Goal: Information Seeking & Learning: Learn about a topic

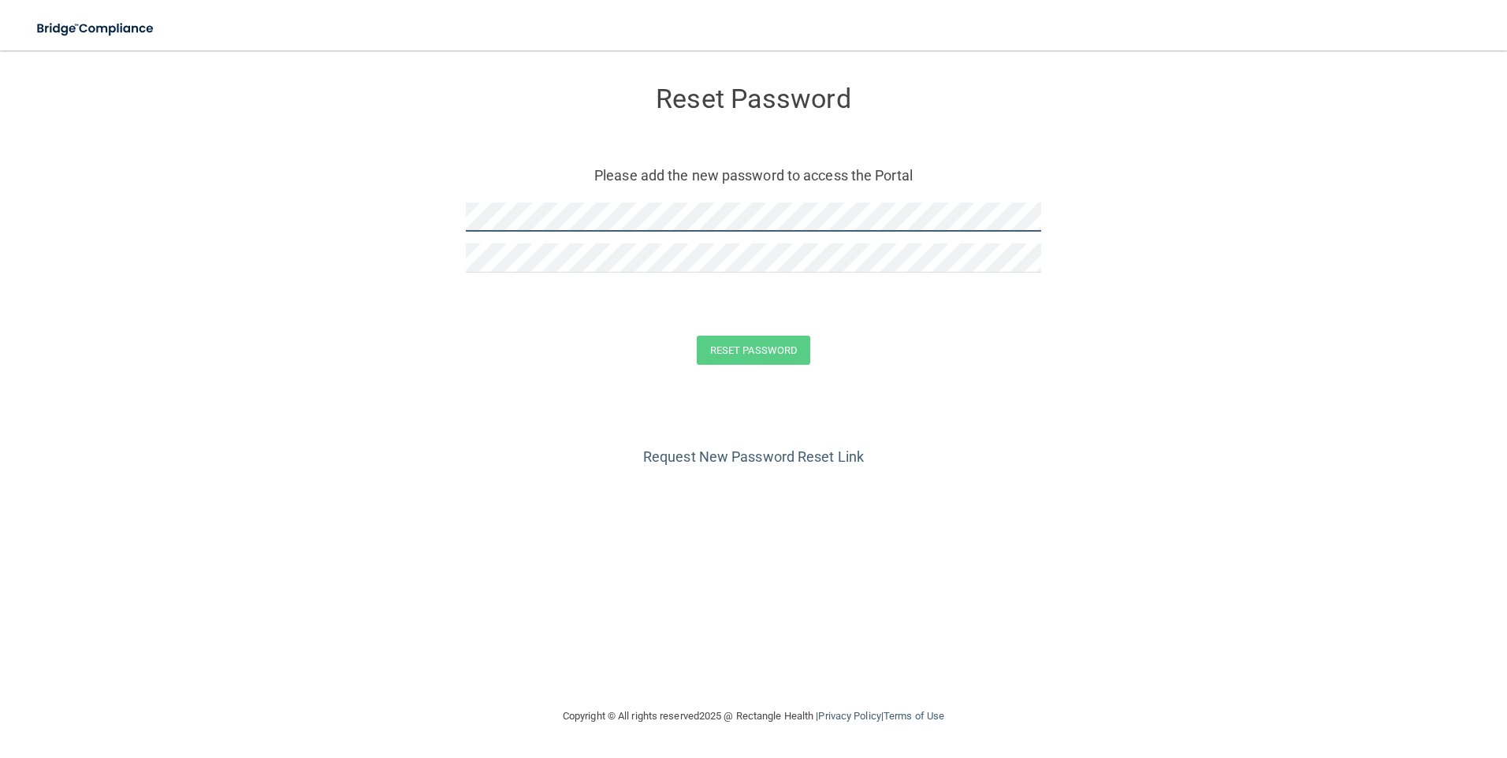
click at [314, 202] on form "Reset Password Please add the new password to access the Portal Reset Password …" at bounding box center [754, 228] width 1444 height 325
click at [239, 365] on form "Reset Password Please add the new password to access the Portal Reset Password …" at bounding box center [754, 228] width 1444 height 325
click at [715, 351] on button "Reset Password" at bounding box center [753, 350] width 113 height 29
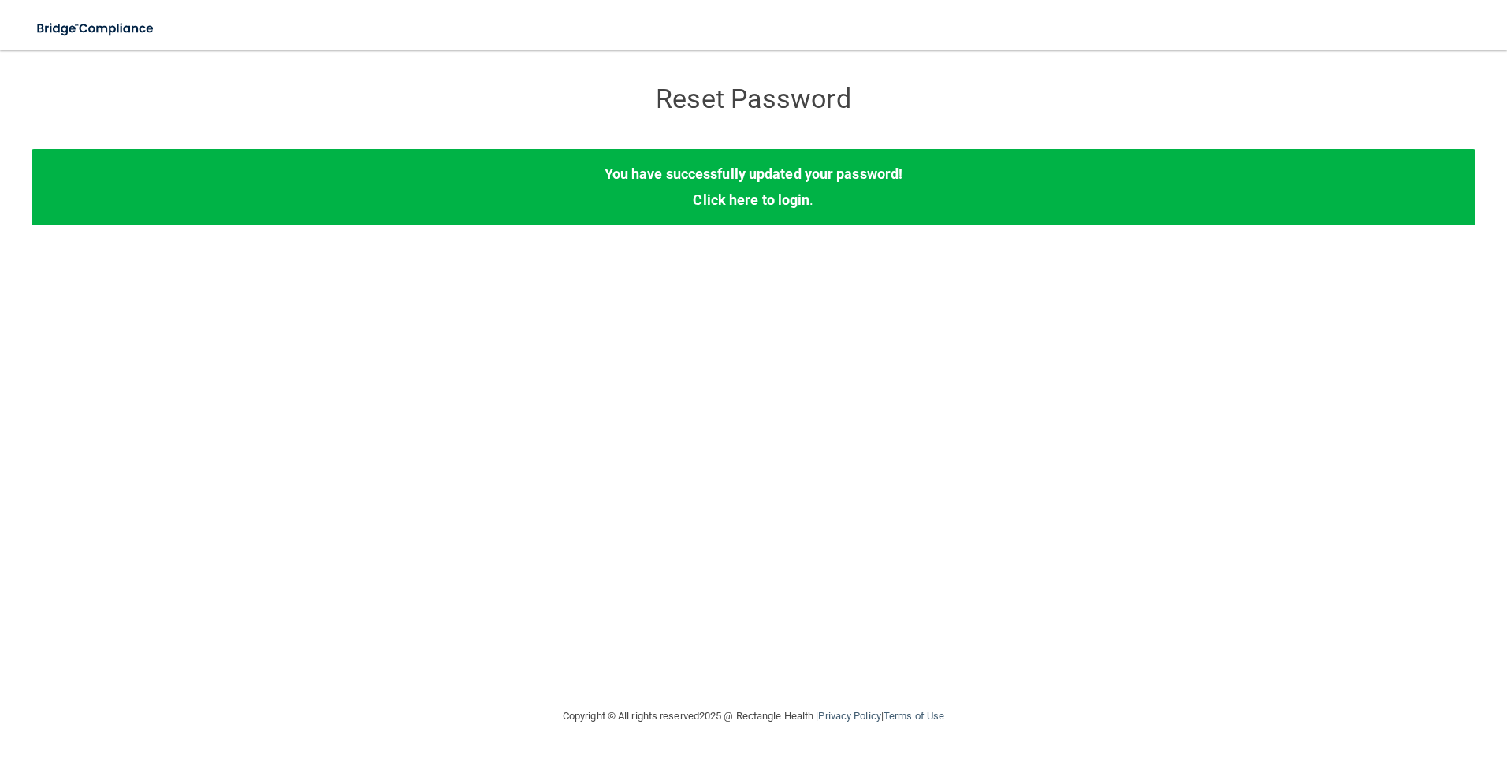
click at [762, 203] on link "Click here to login" at bounding box center [751, 199] width 117 height 17
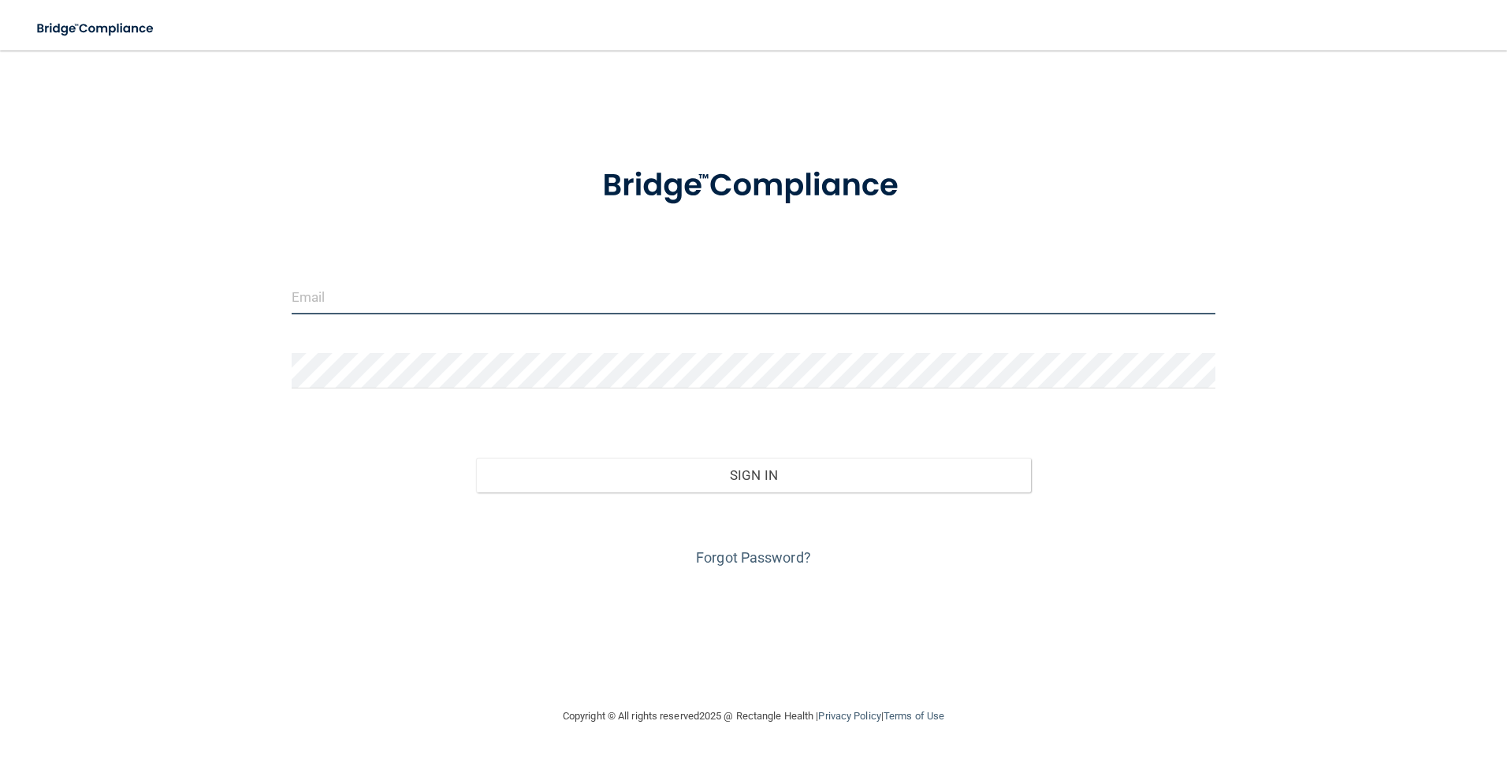
type input "[PERSON_NAME][EMAIL_ADDRESS][DOMAIN_NAME]"
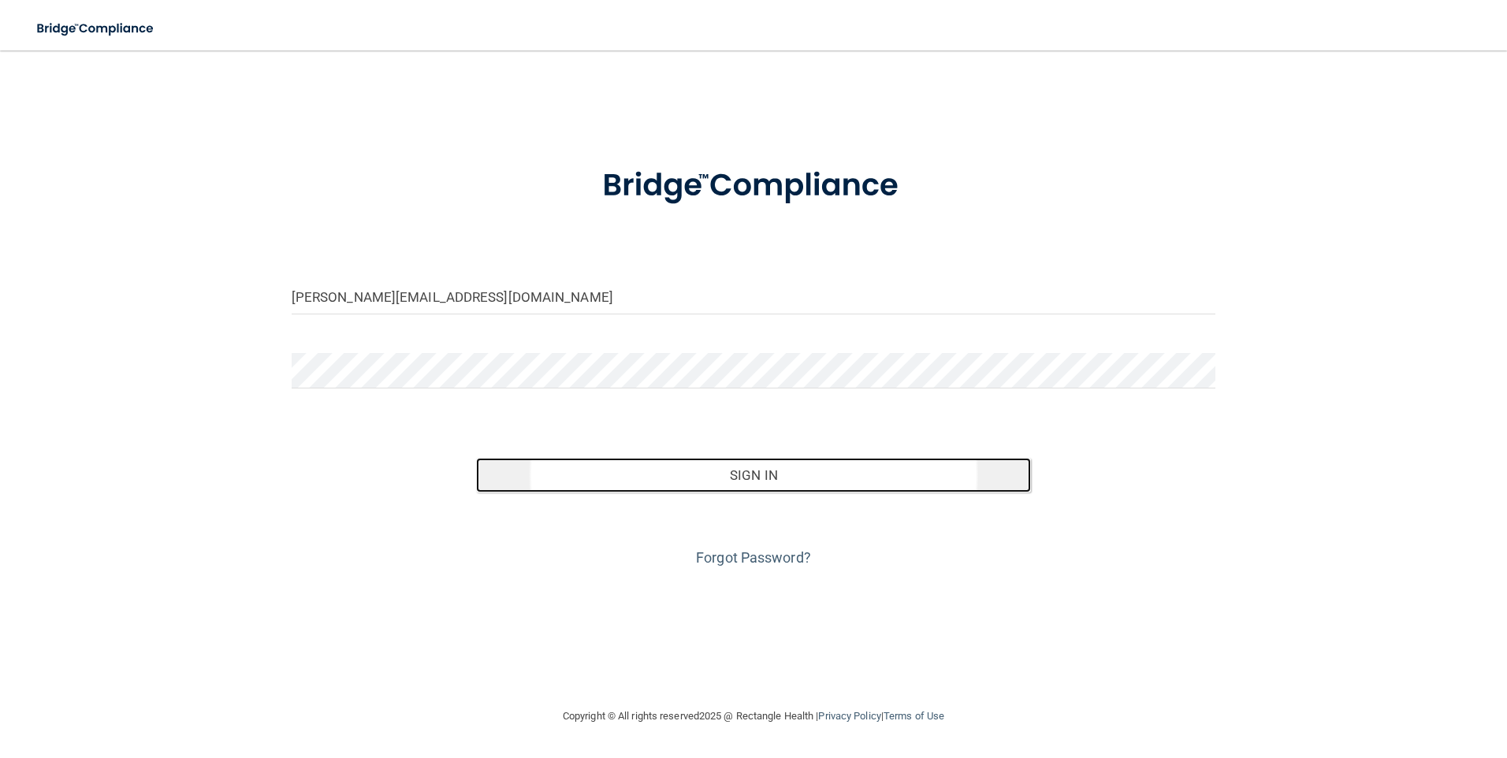
click at [719, 473] on button "Sign In" at bounding box center [753, 475] width 555 height 35
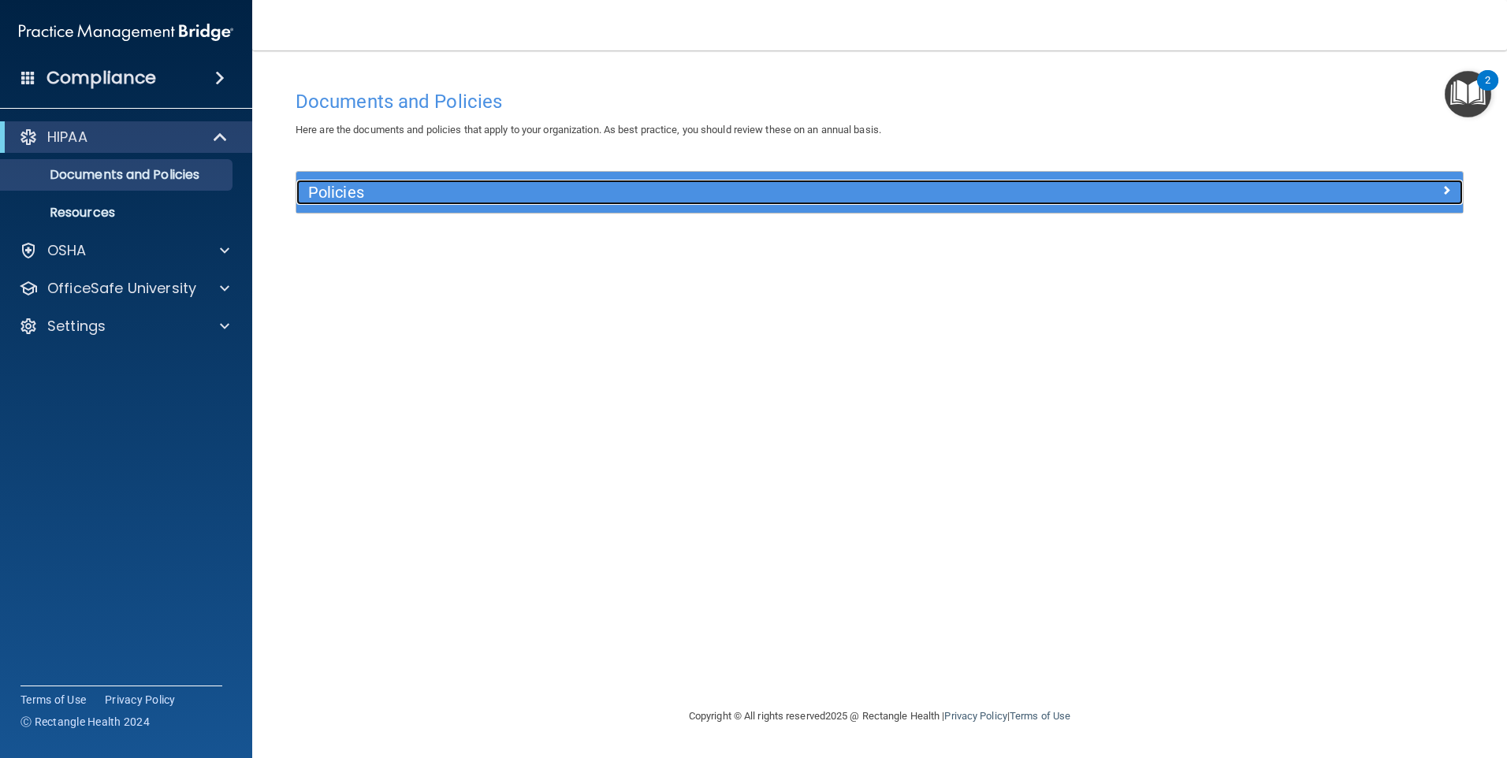
click at [1444, 188] on span at bounding box center [1445, 189] width 9 height 19
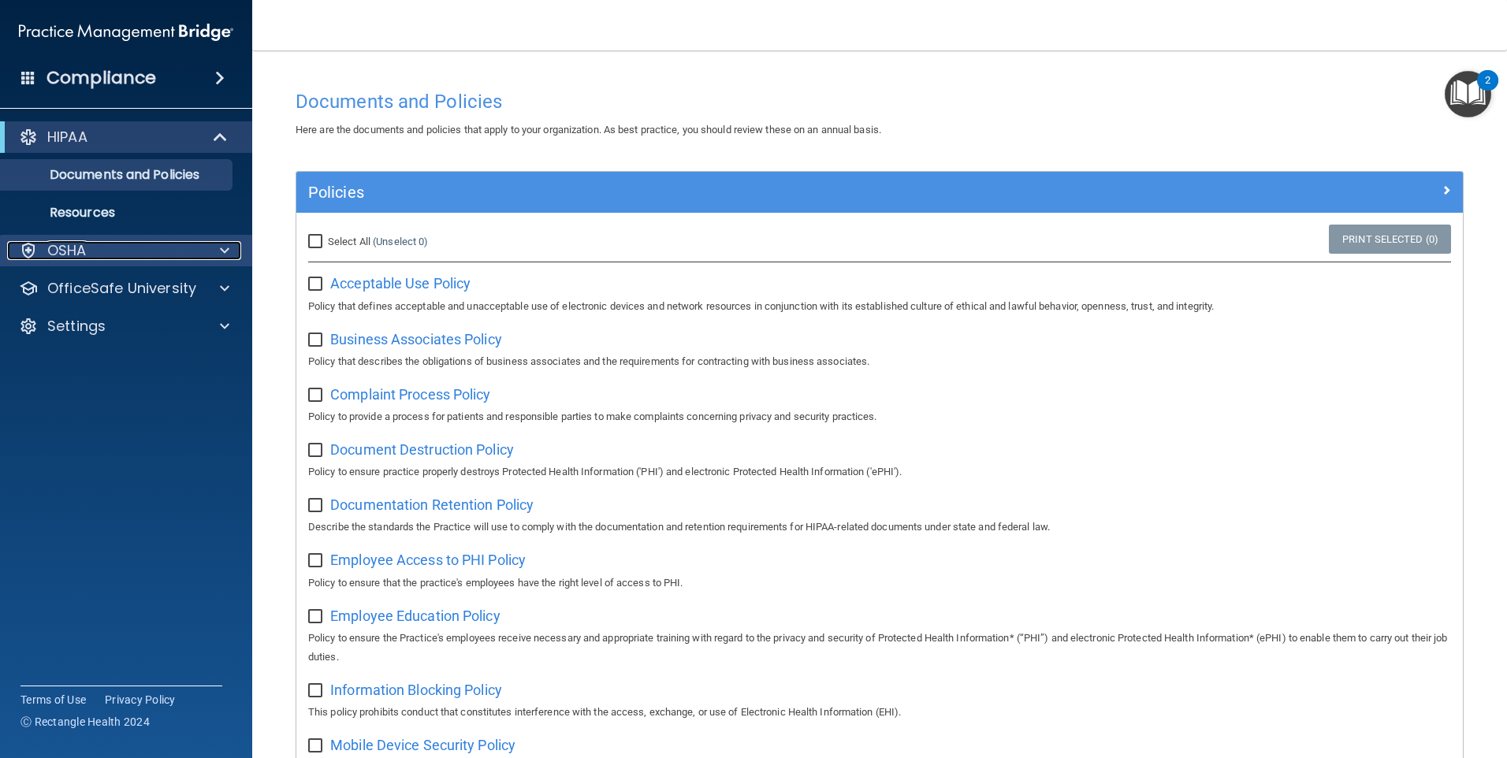
click at [148, 259] on div "OSHA" at bounding box center [104, 250] width 195 height 19
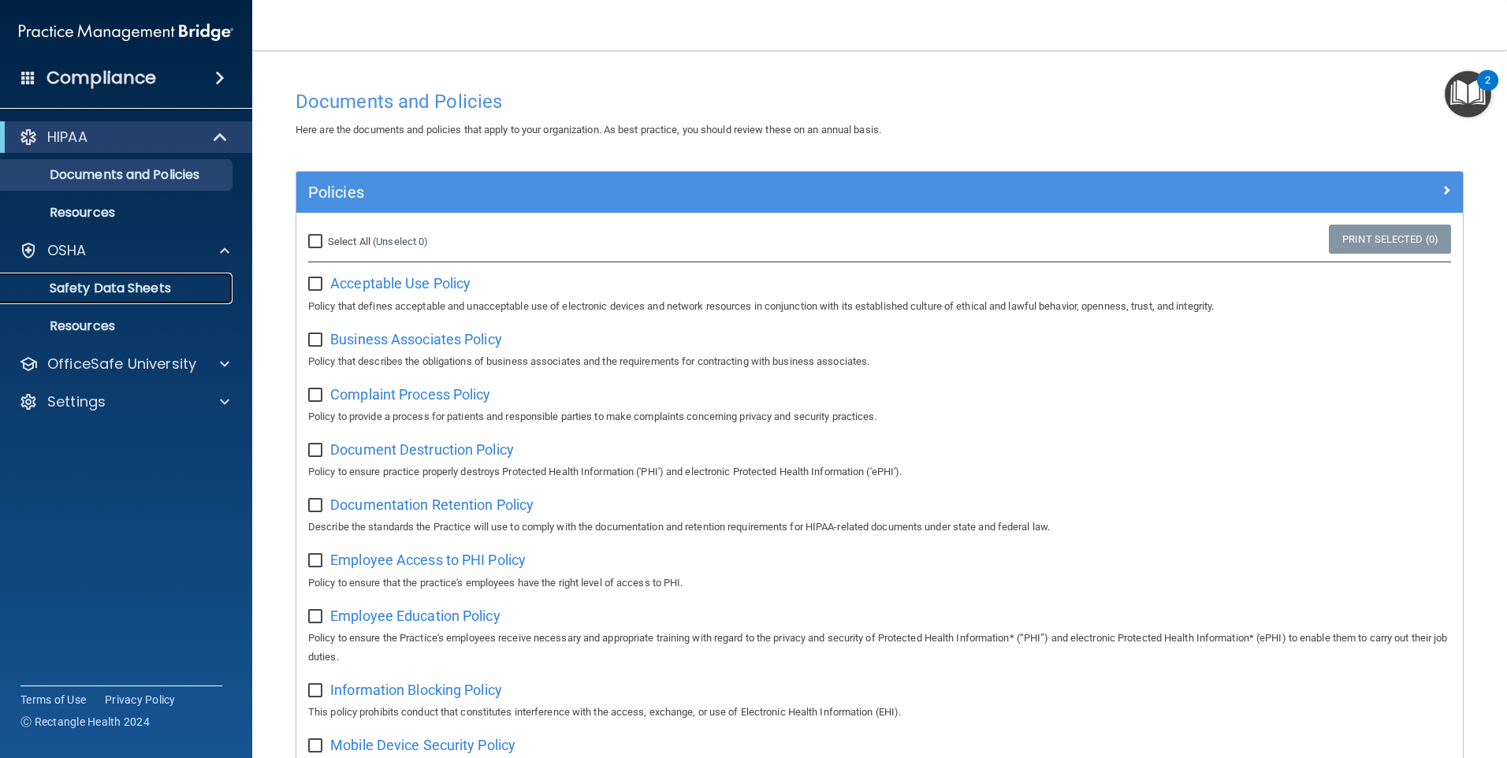
click at [139, 287] on p "Safety Data Sheets" at bounding box center [117, 289] width 215 height 16
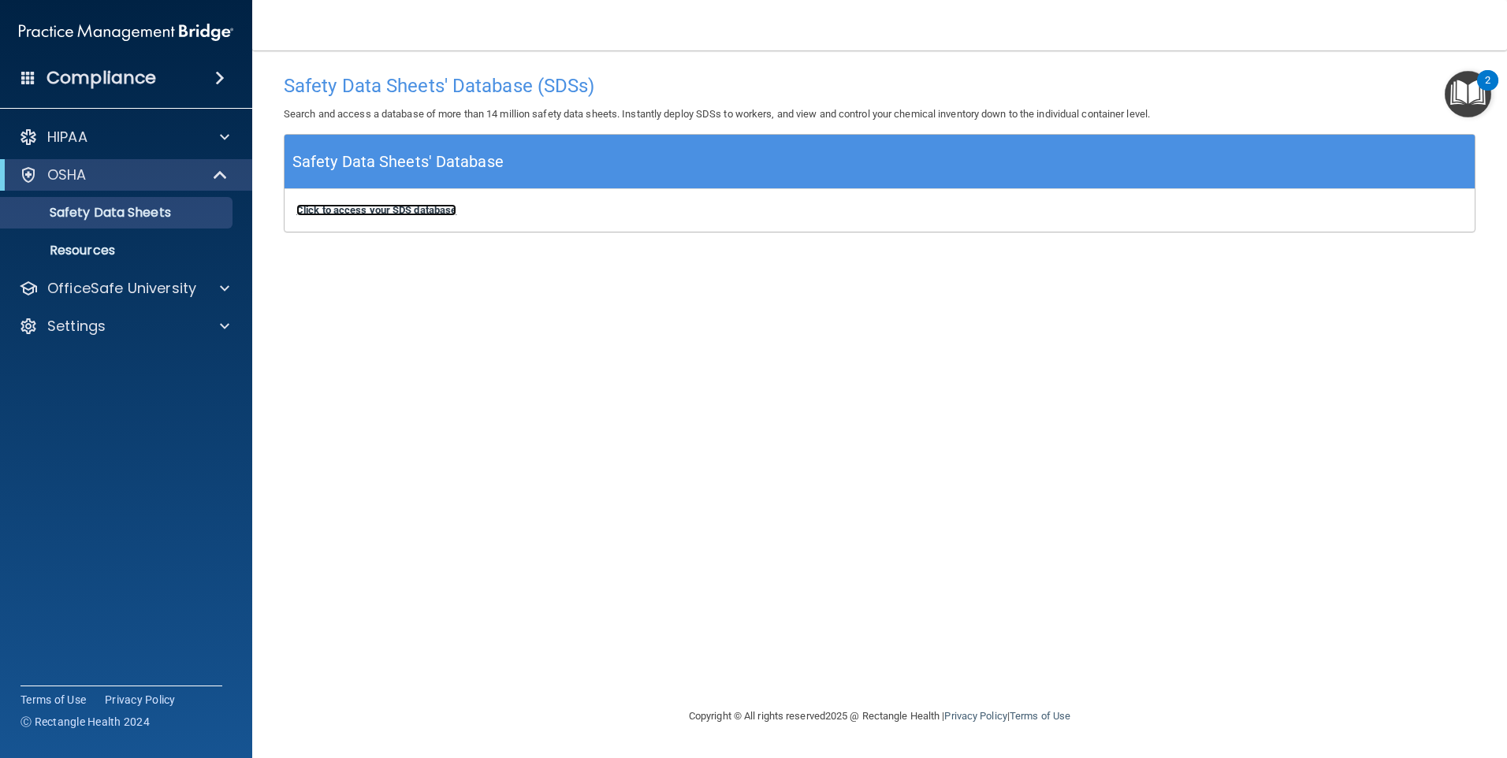
click at [381, 210] on b "Click to access your SDS database" at bounding box center [376, 210] width 160 height 12
click at [227, 285] on span at bounding box center [224, 288] width 9 height 19
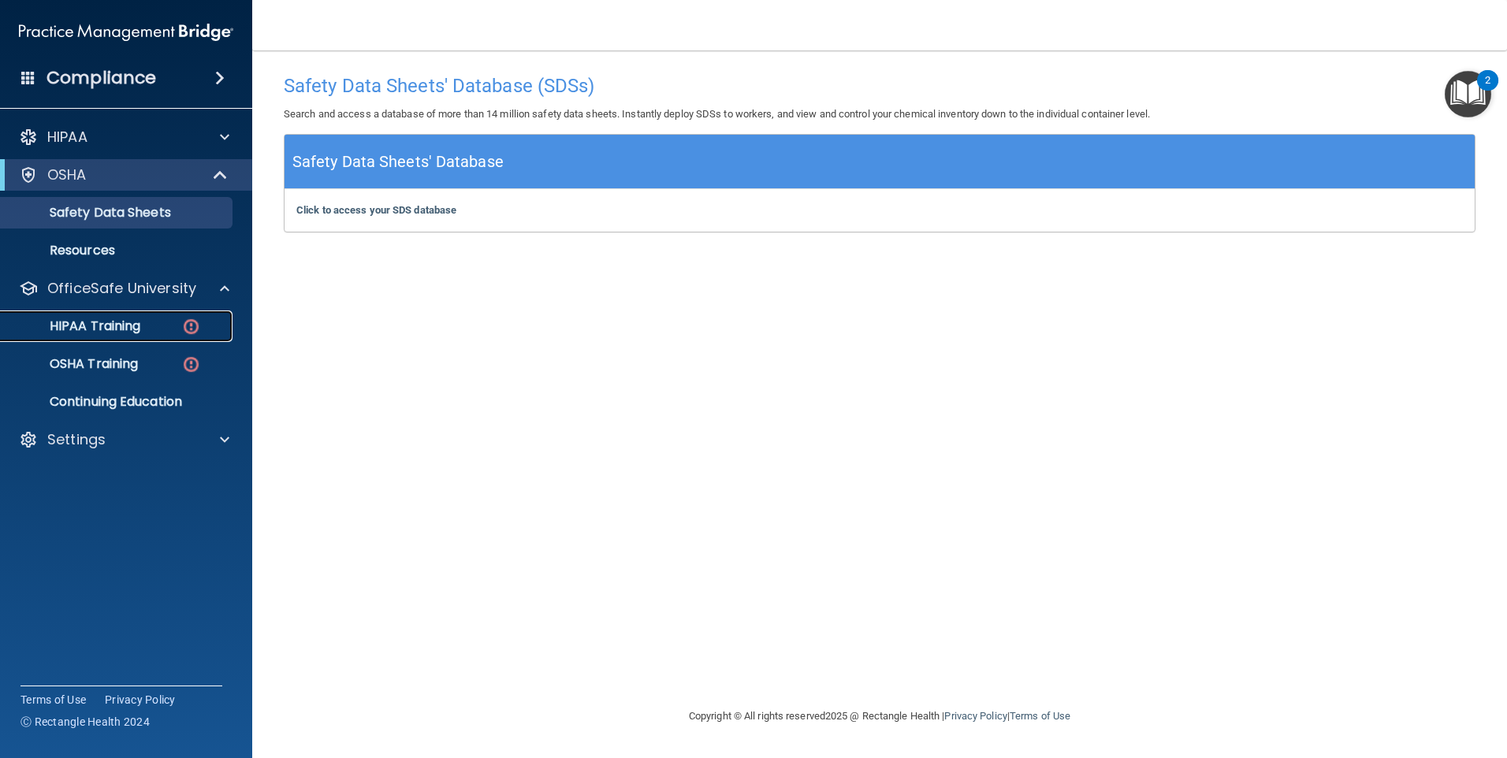
click at [131, 325] on p "HIPAA Training" at bounding box center [75, 326] width 130 height 16
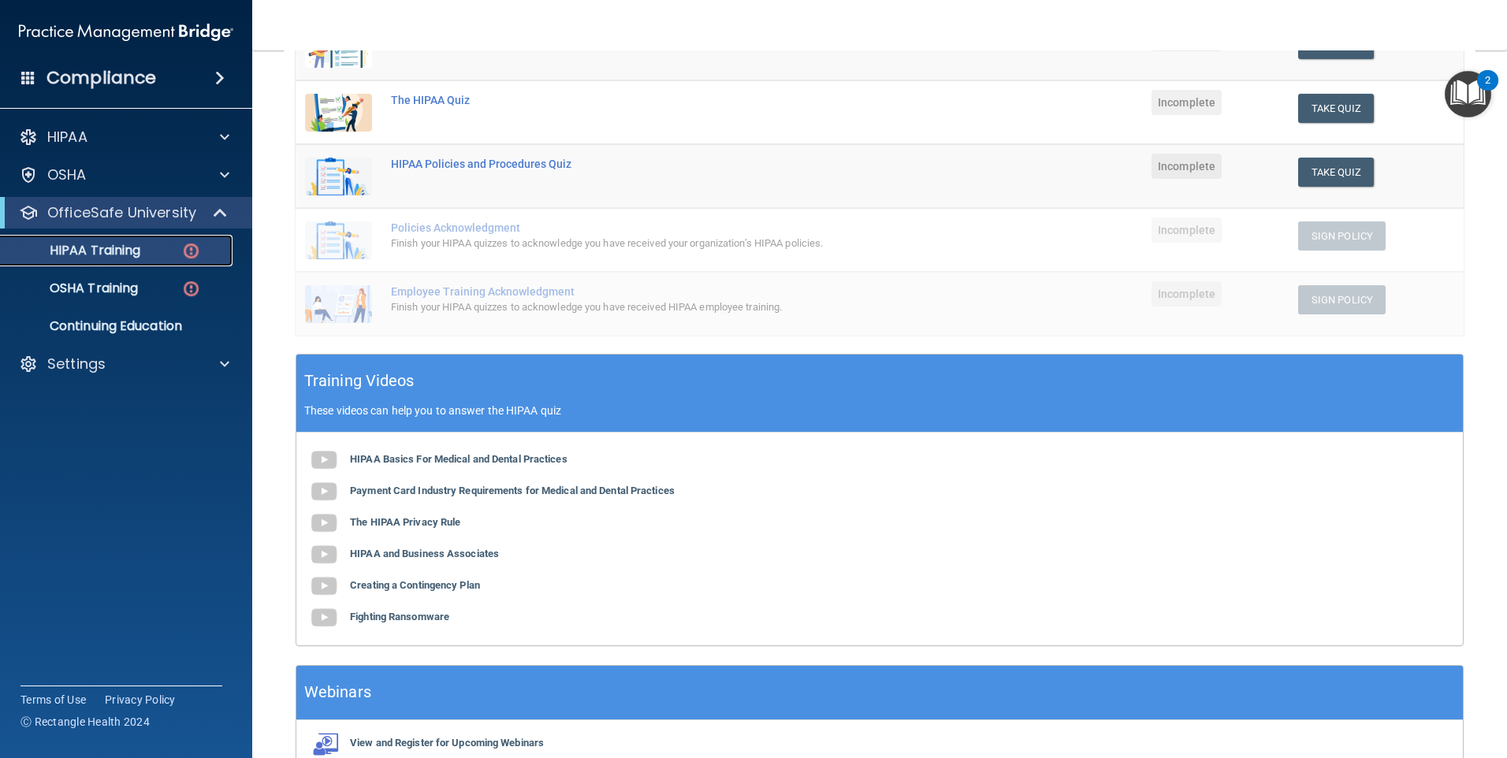
scroll to position [315, 0]
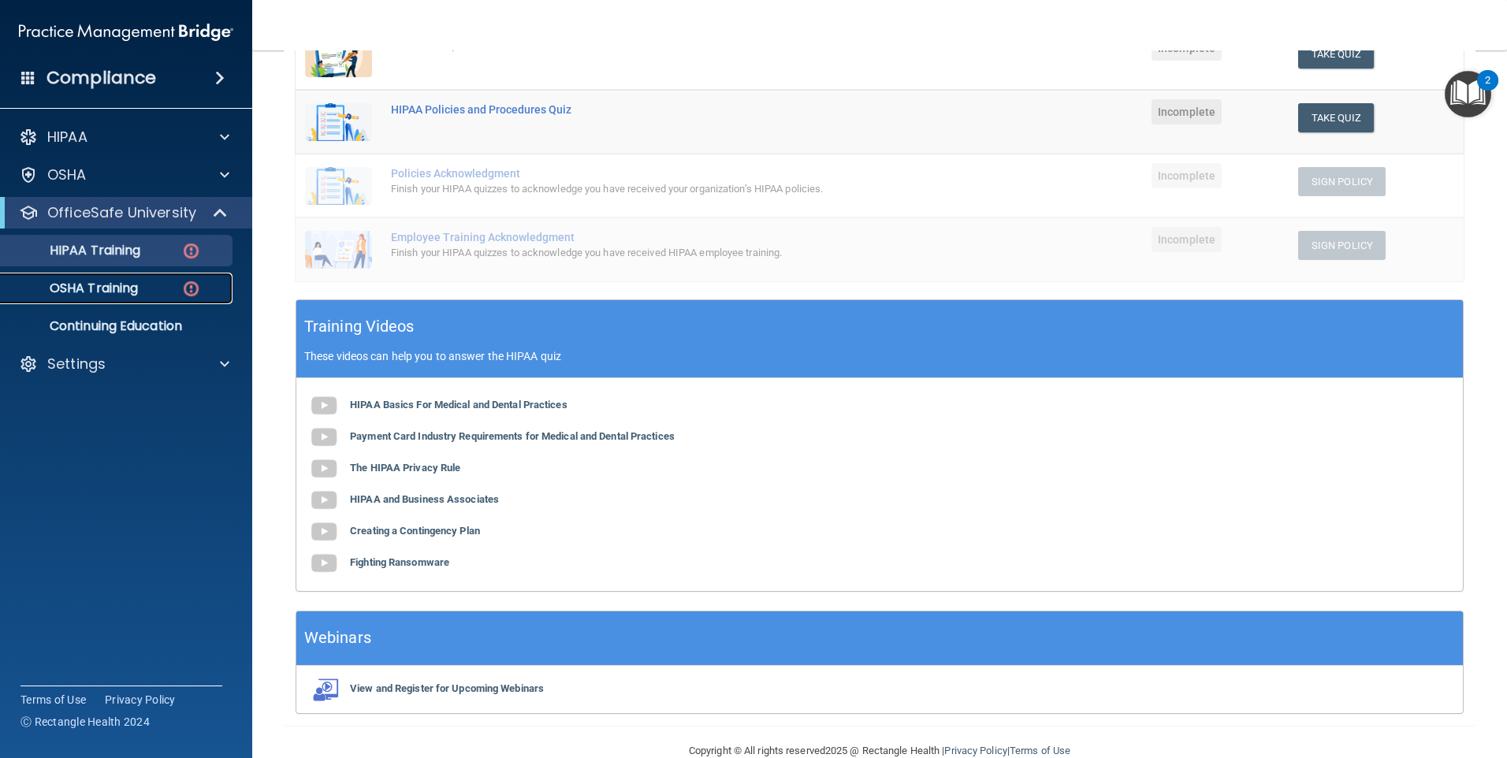
click at [135, 283] on p "OSHA Training" at bounding box center [74, 289] width 128 height 16
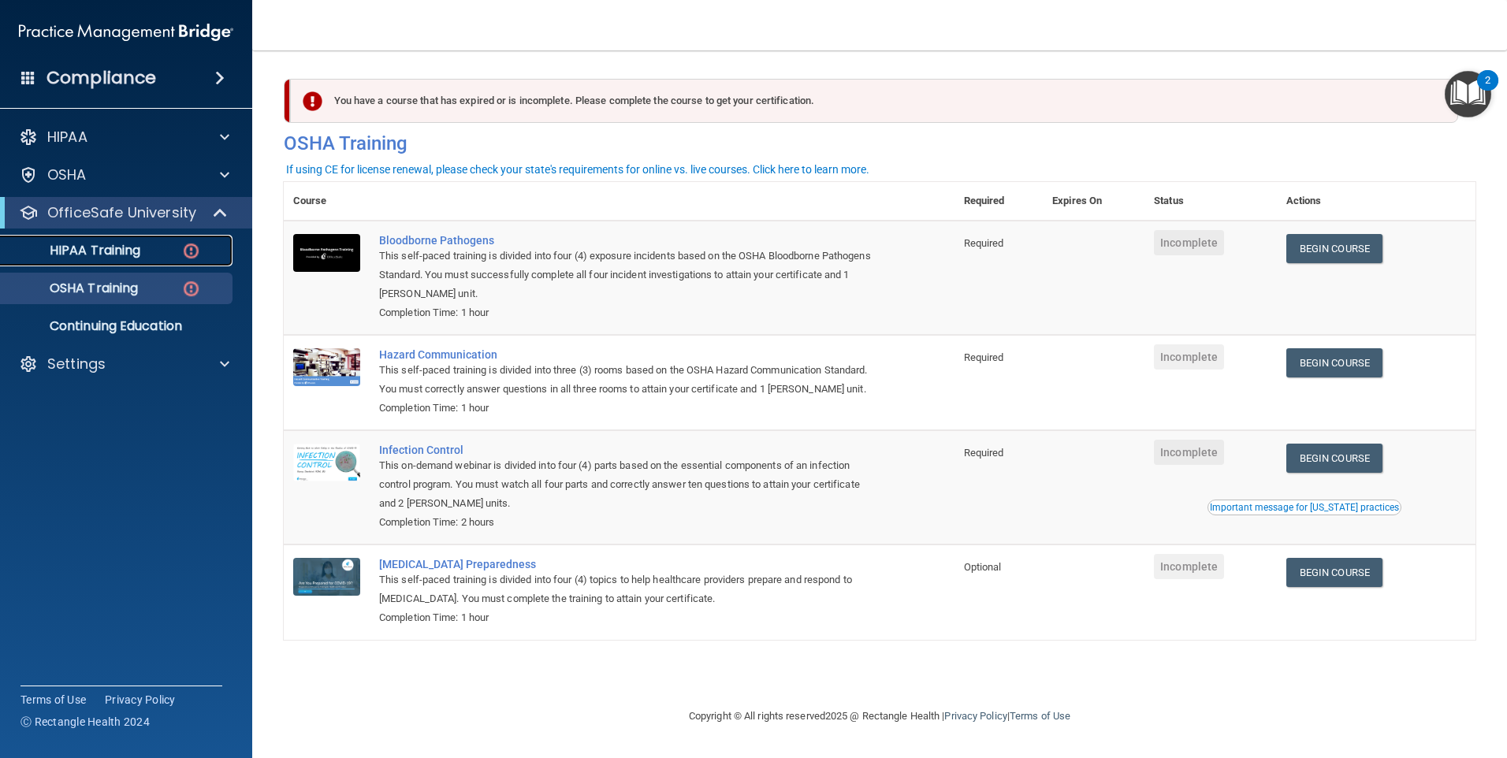
click at [87, 247] on p "HIPAA Training" at bounding box center [75, 251] width 130 height 16
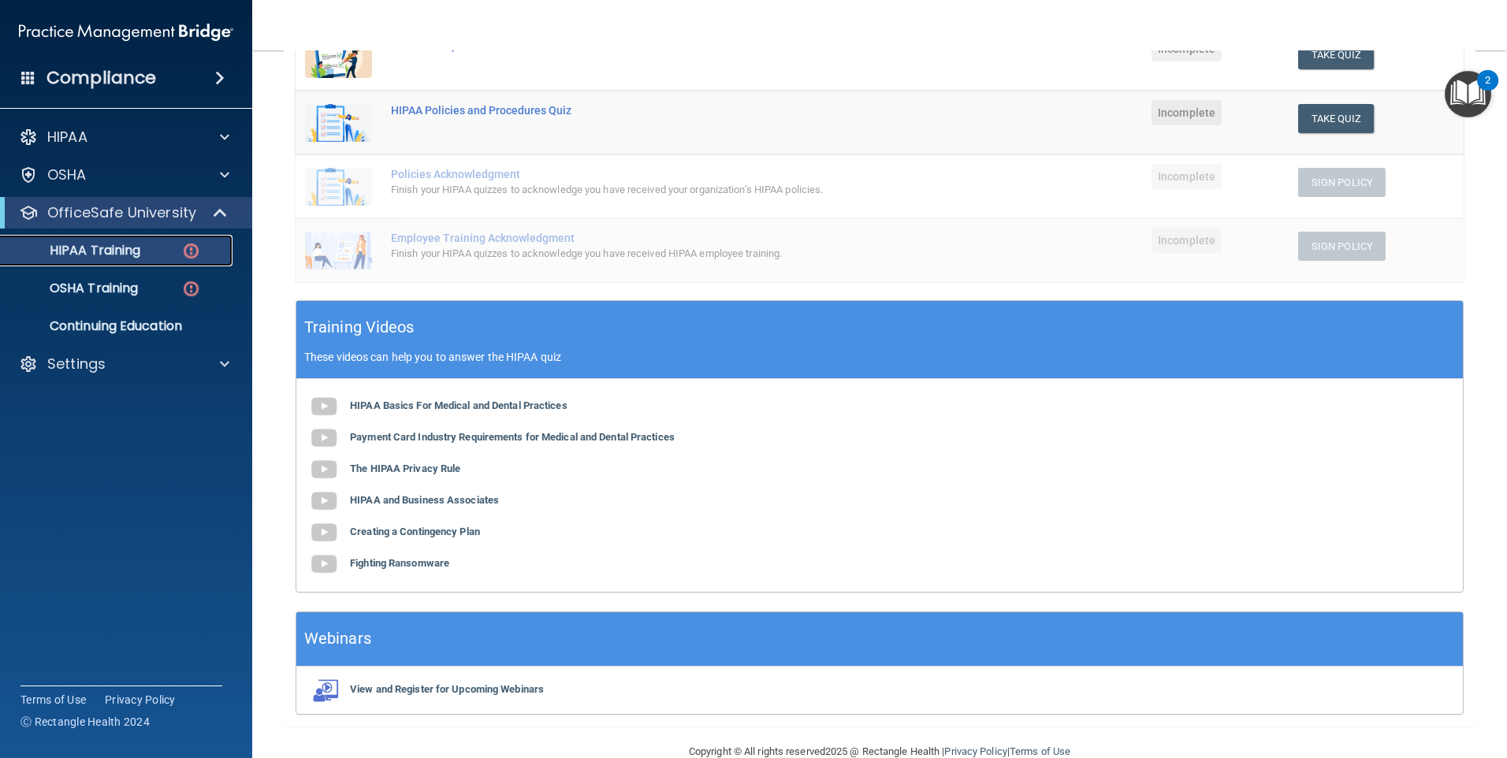
scroll to position [315, 0]
click at [389, 407] on b "HIPAA Basics For Medical and Dental Practices" at bounding box center [458, 405] width 217 height 12
